Goal: Register for event/course

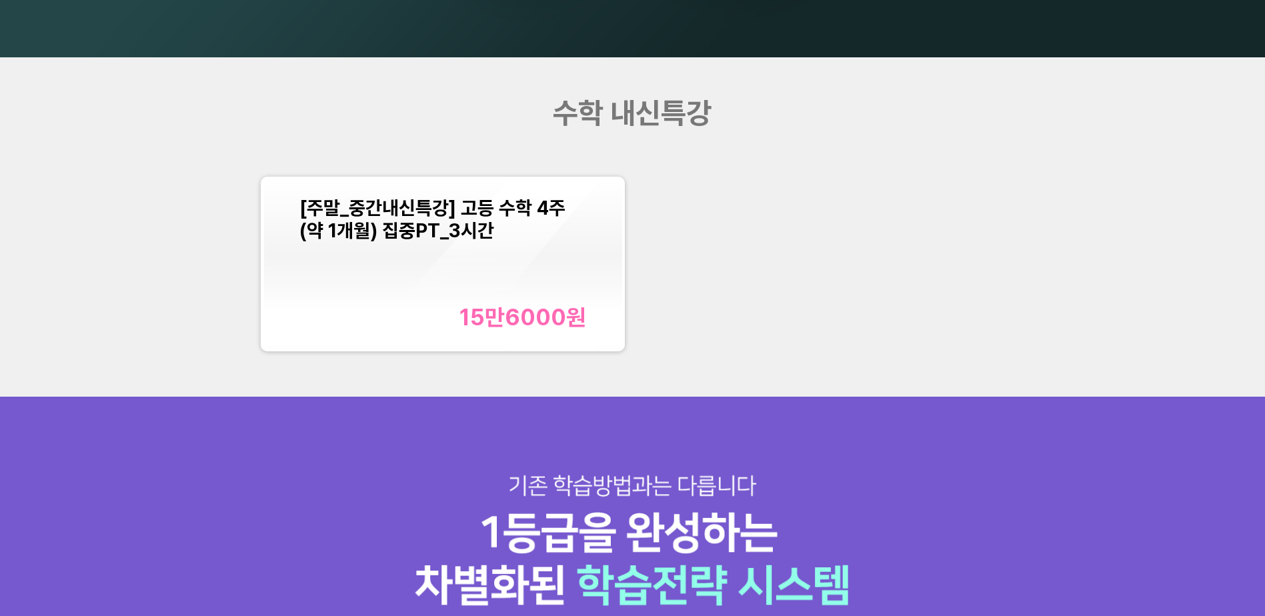
scroll to position [1606, 0]
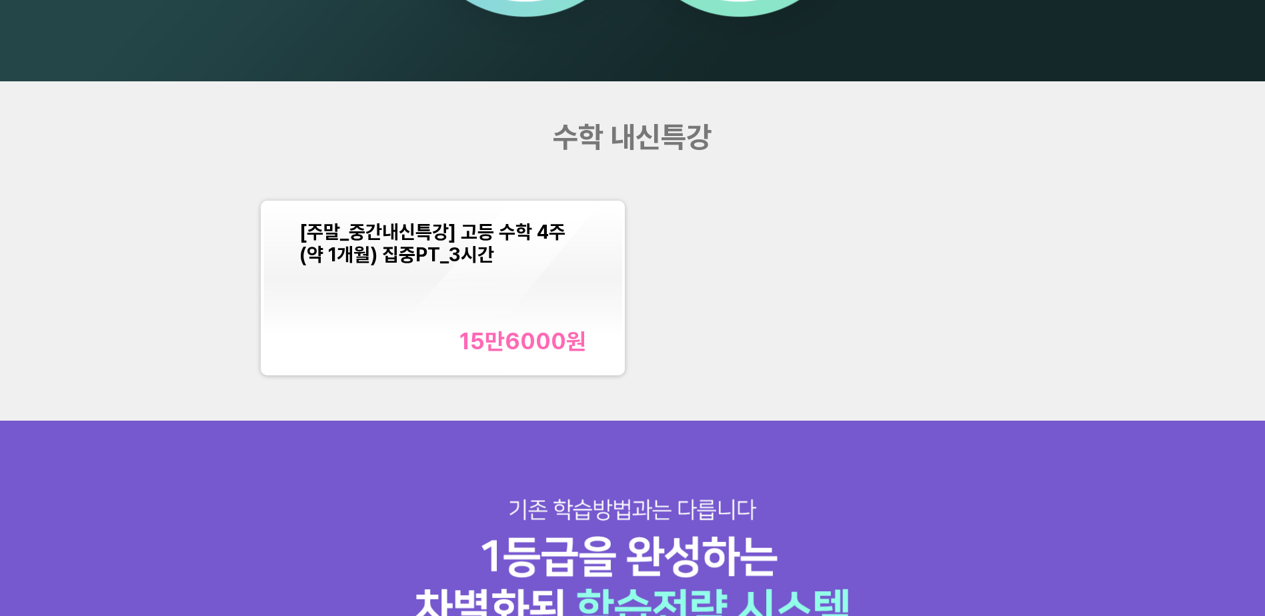
click at [579, 253] on div "[주말_중간내신특강] 고등 수학 4주(약 1개월) 집중PT_3시간" at bounding box center [442, 243] width 287 height 45
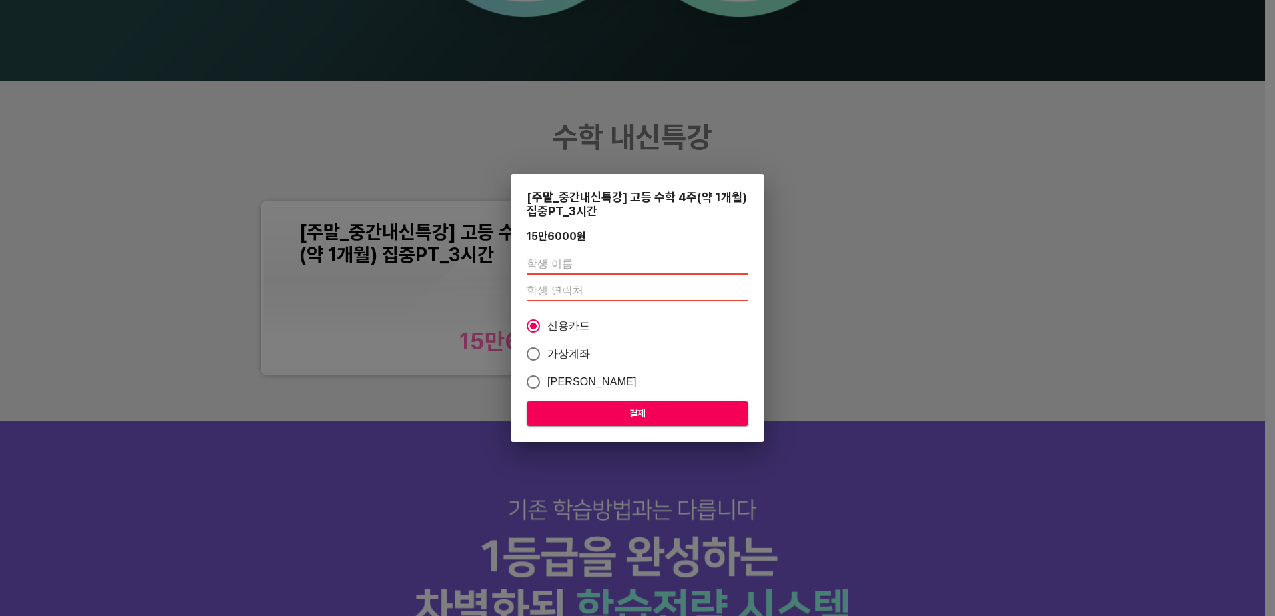
click at [570, 267] on input "text" at bounding box center [637, 263] width 221 height 21
type input "[PERSON_NAME]"
click at [565, 289] on input "number" at bounding box center [637, 290] width 221 height 21
type input "010"
click at [660, 411] on span "결제" at bounding box center [638, 414] width 200 height 17
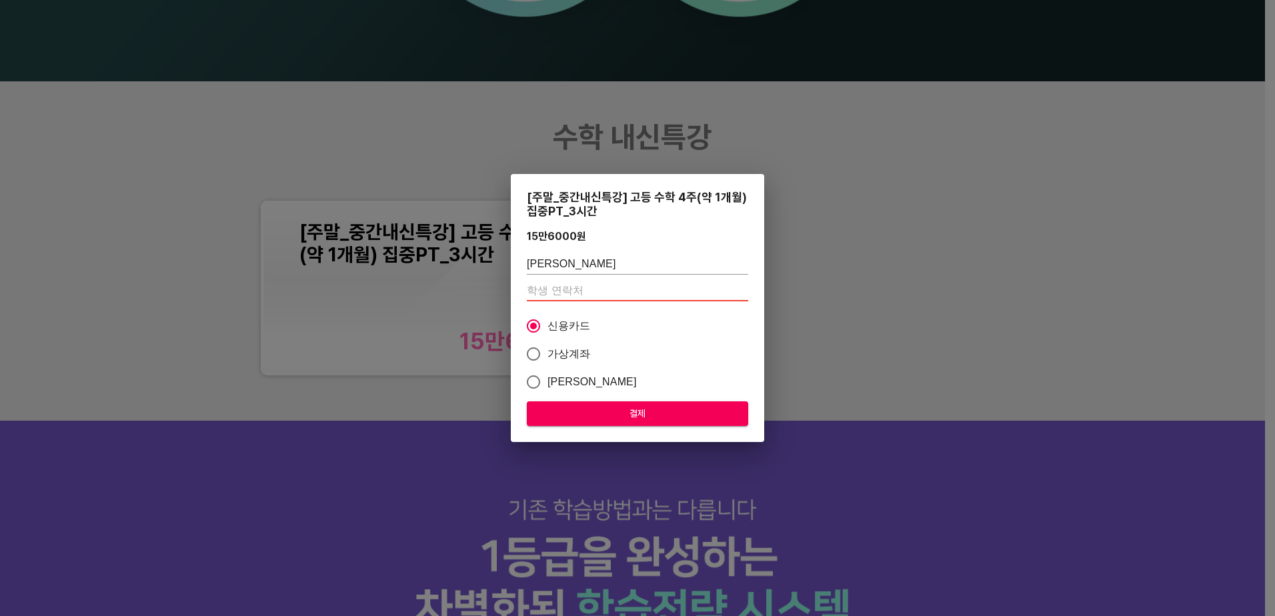
click at [622, 296] on input "number" at bounding box center [637, 290] width 221 height 21
click at [547, 291] on input "number" at bounding box center [637, 290] width 221 height 21
click at [573, 287] on input "number" at bounding box center [637, 290] width 221 height 21
type input "01098148756"
click at [632, 414] on span "결제" at bounding box center [638, 414] width 200 height 17
